Goal: Check status: Check status

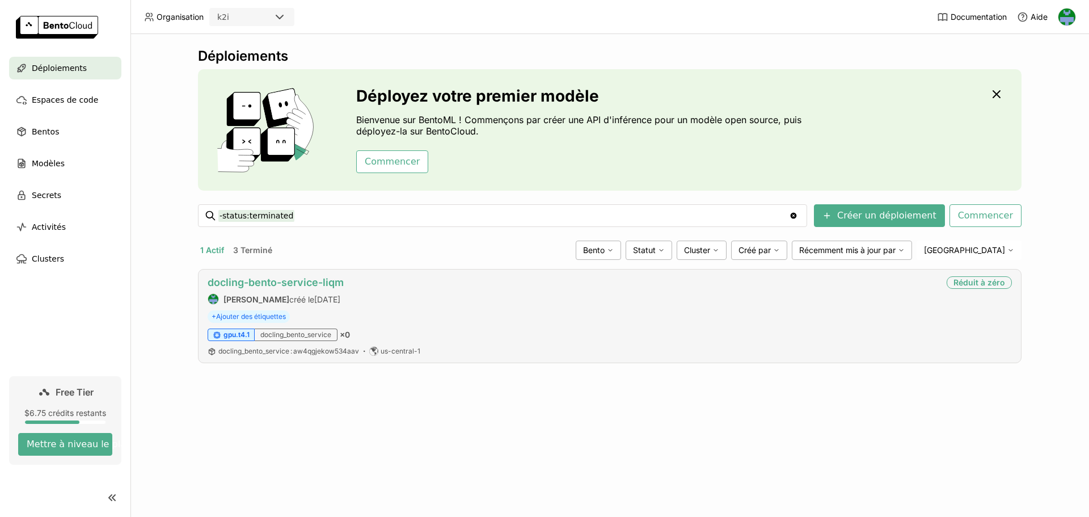
click at [273, 280] on link "docling-bento-service-liqm" at bounding box center [276, 282] width 136 height 12
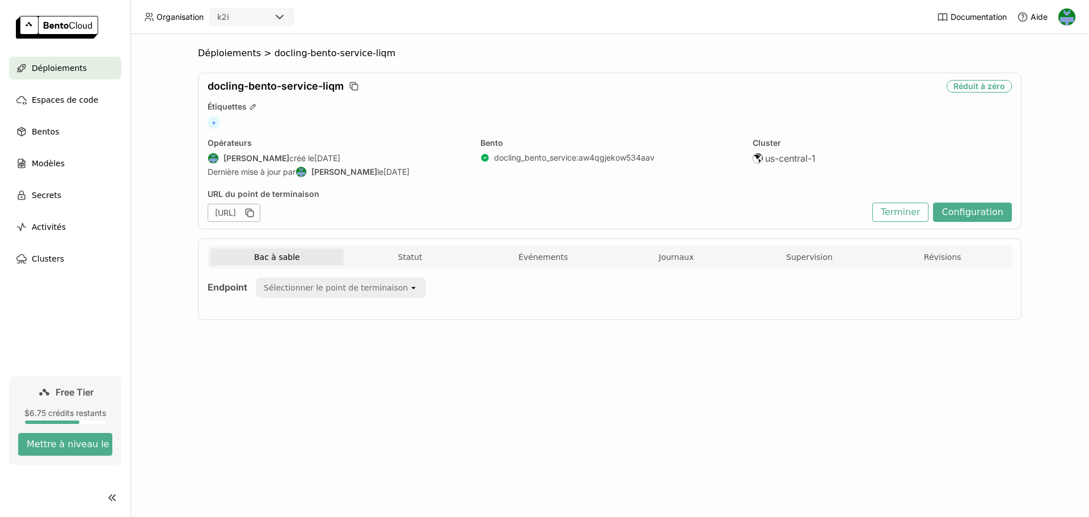
click at [260, 209] on div "[URL]" at bounding box center [234, 213] width 53 height 18
copy div "[URL]"
click at [413, 263] on button "Statut" at bounding box center [410, 257] width 133 height 17
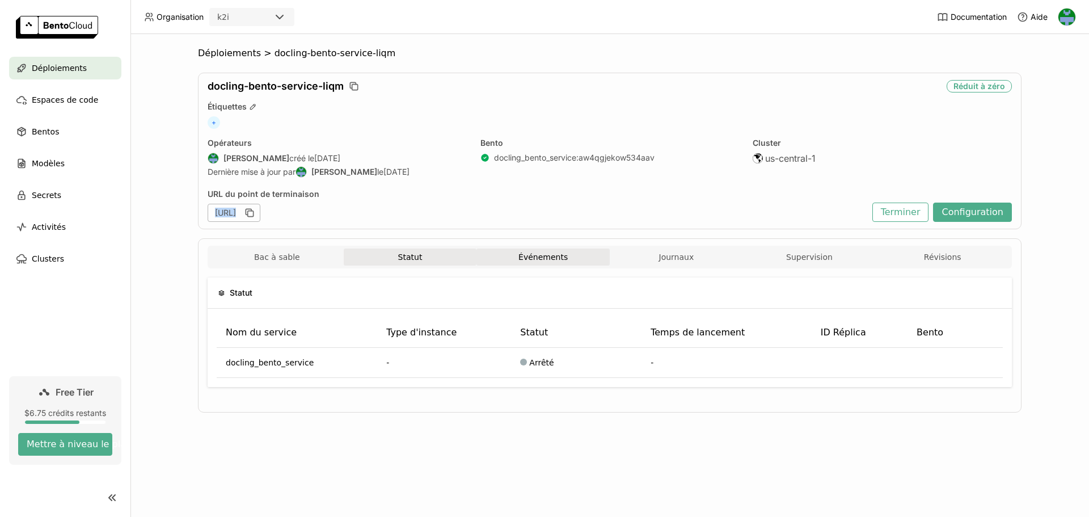
click at [541, 263] on button "Événements" at bounding box center [543, 257] width 133 height 17
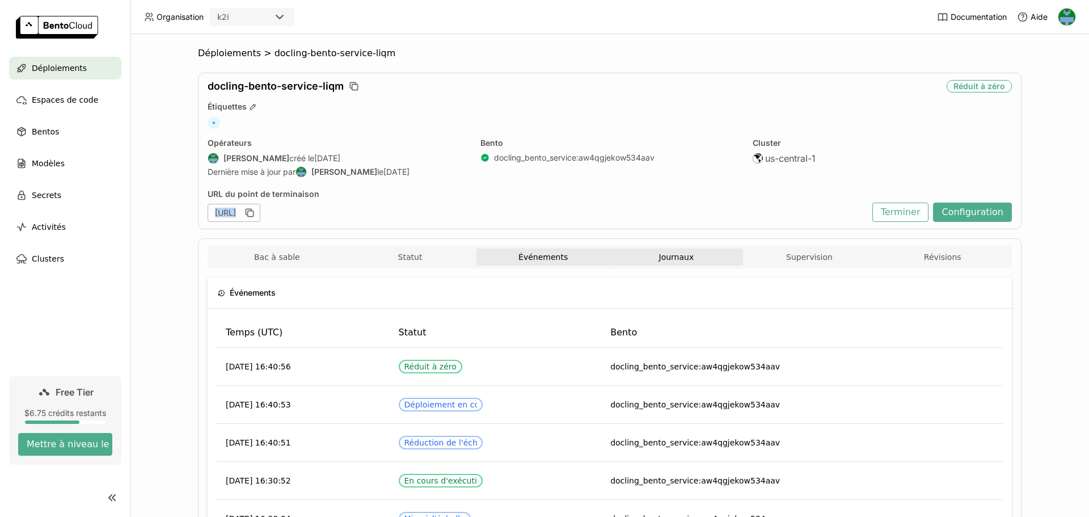
click at [663, 260] on span "Journaux" at bounding box center [676, 257] width 35 height 10
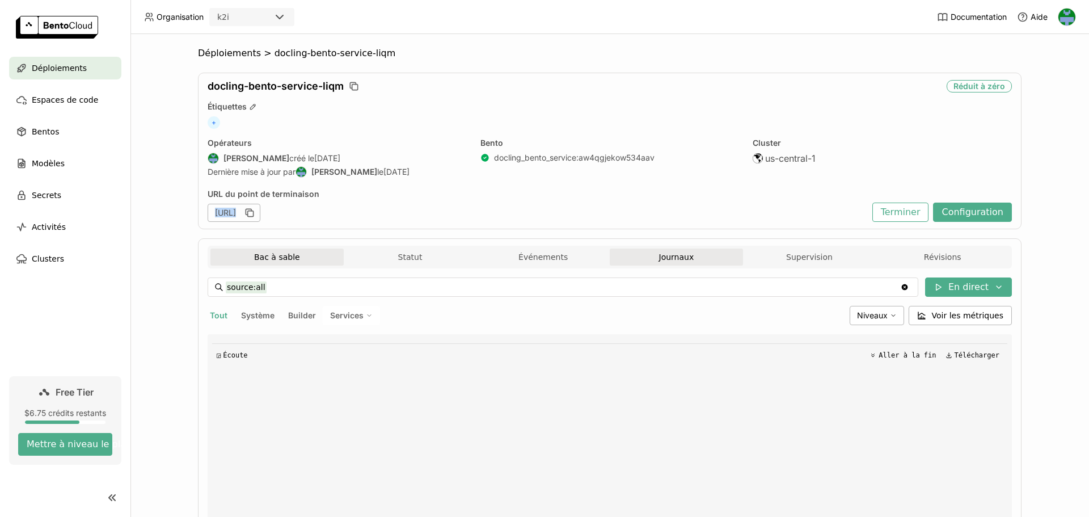
click at [278, 255] on button "Bac à sable" at bounding box center [277, 257] width 133 height 17
